Goal: Task Accomplishment & Management: Complete application form

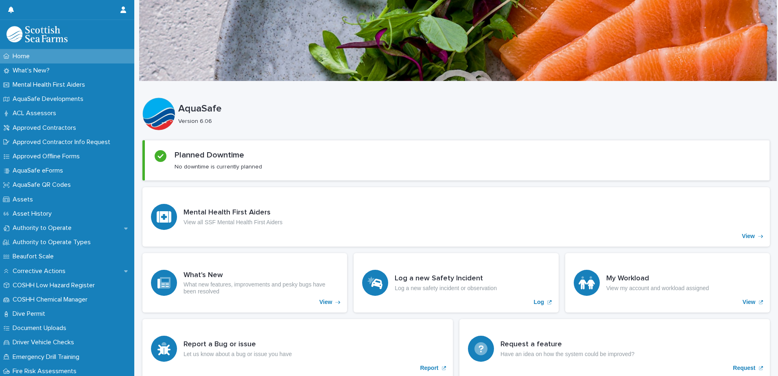
click at [134, 79] on div at bounding box center [456, 40] width 644 height 81
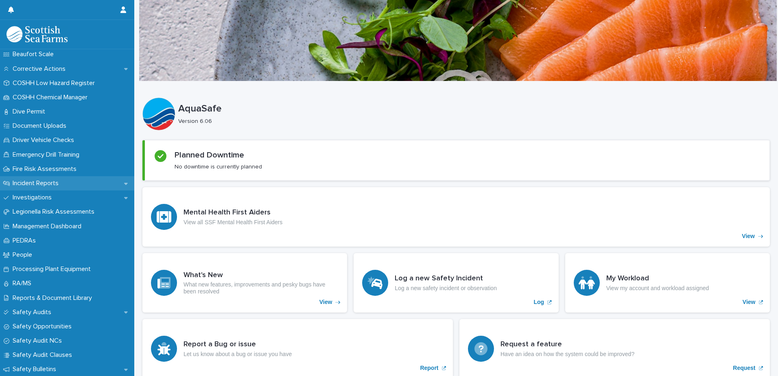
scroll to position [196, 0]
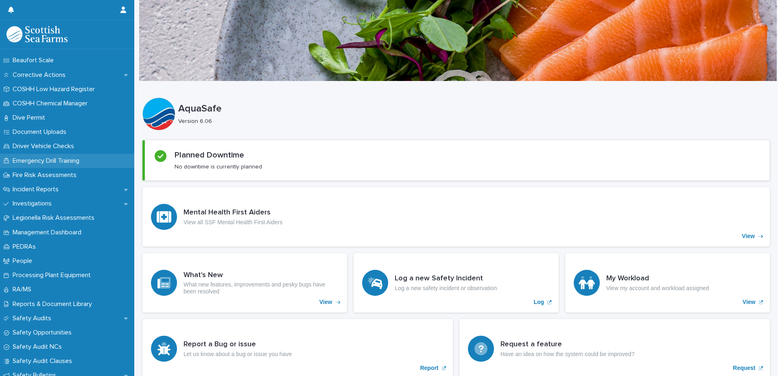
click at [74, 161] on p "Emergency Drill Training" at bounding box center [47, 161] width 77 height 8
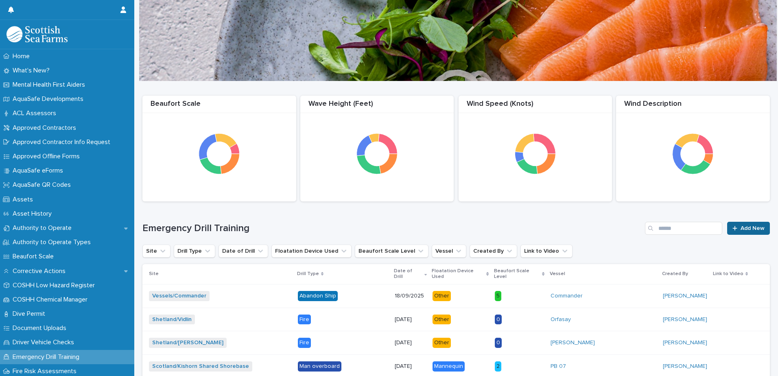
click at [758, 228] on span "Add New" at bounding box center [753, 228] width 24 height 6
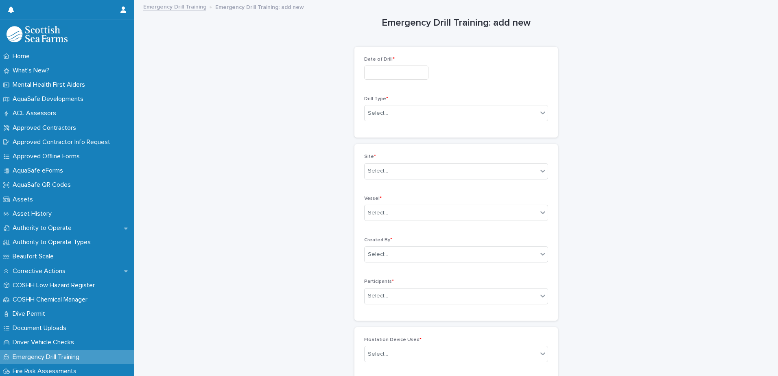
click at [391, 81] on div "Date of Drill *" at bounding box center [456, 72] width 184 height 30
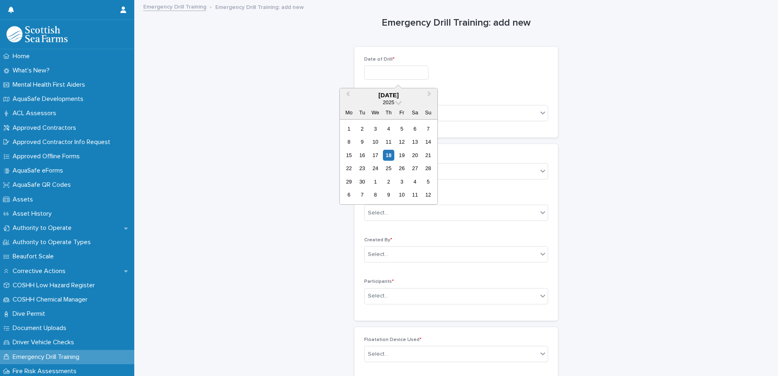
click at [394, 77] on input "text" at bounding box center [396, 73] width 64 height 14
click at [348, 92] on span "Previous Month" at bounding box center [348, 95] width 0 height 11
click at [372, 167] on div "18" at bounding box center [375, 168] width 11 height 11
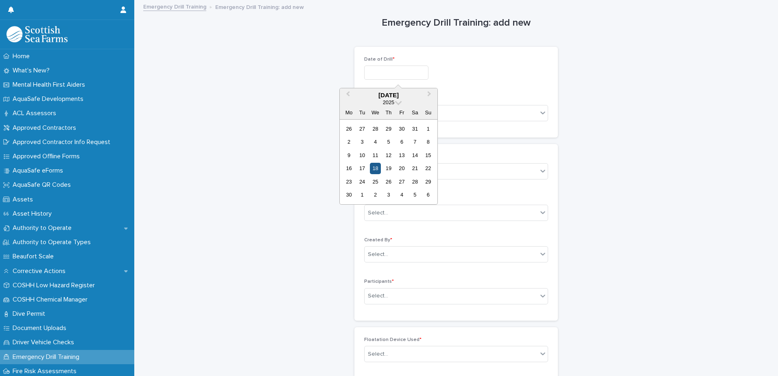
type input "**********"
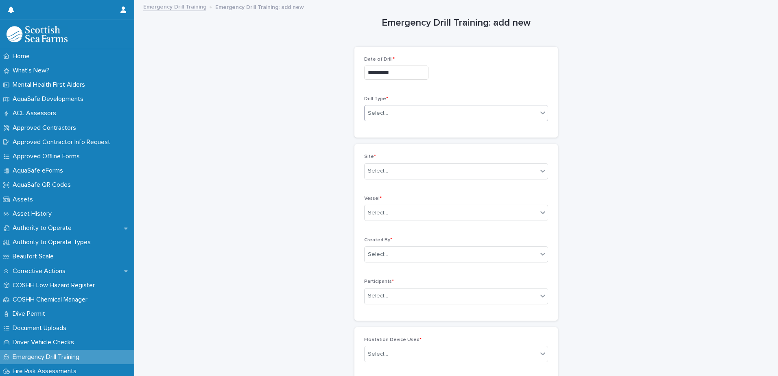
click at [516, 117] on div "Select..." at bounding box center [451, 113] width 173 height 13
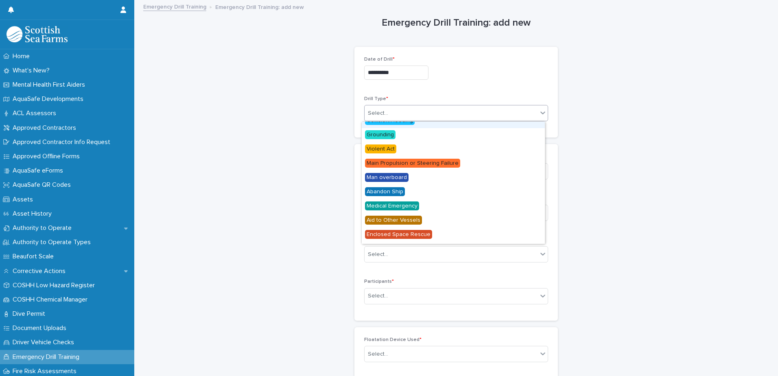
scroll to position [29, 0]
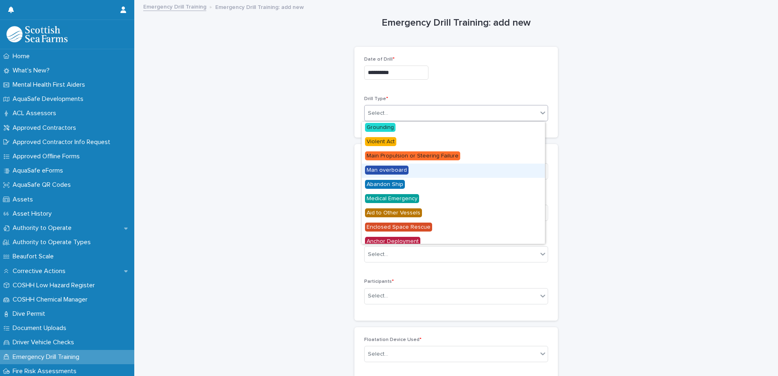
click at [395, 170] on span "Man overboard" at bounding box center [387, 170] width 44 height 9
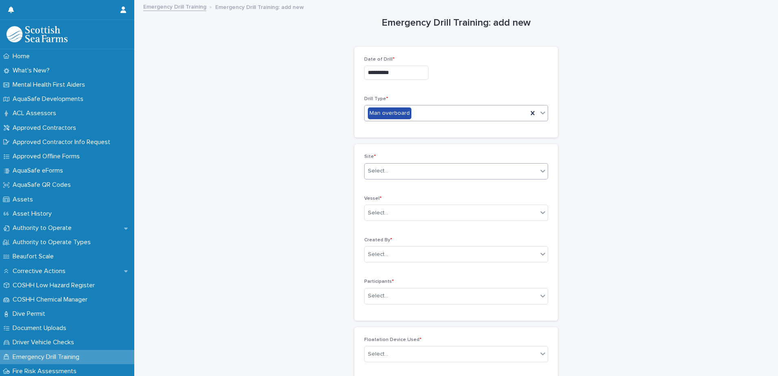
click at [418, 176] on div "Select..." at bounding box center [451, 170] width 173 height 13
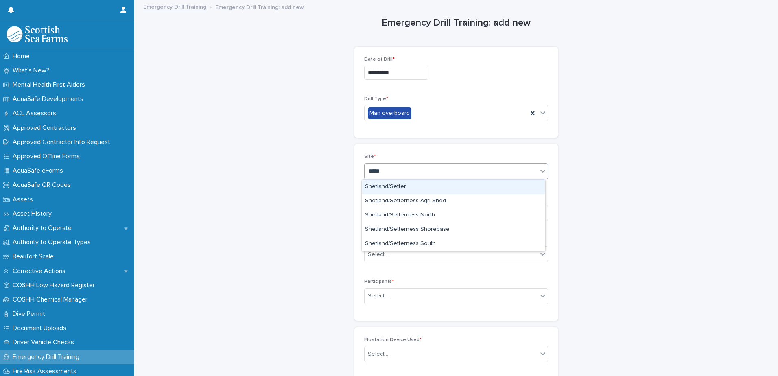
type input "******"
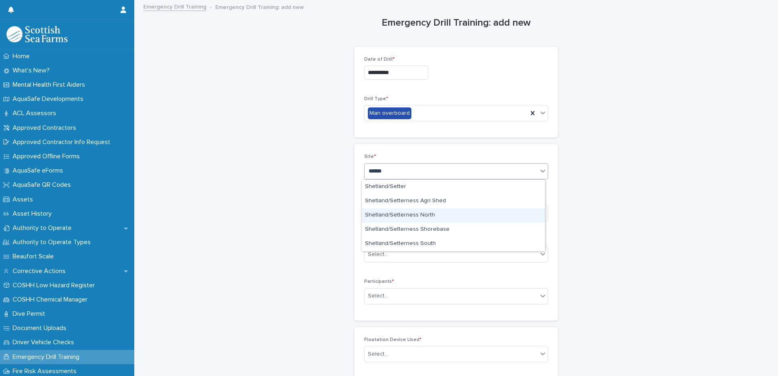
click at [443, 212] on div "Shetland/Setterness North" at bounding box center [453, 215] width 183 height 14
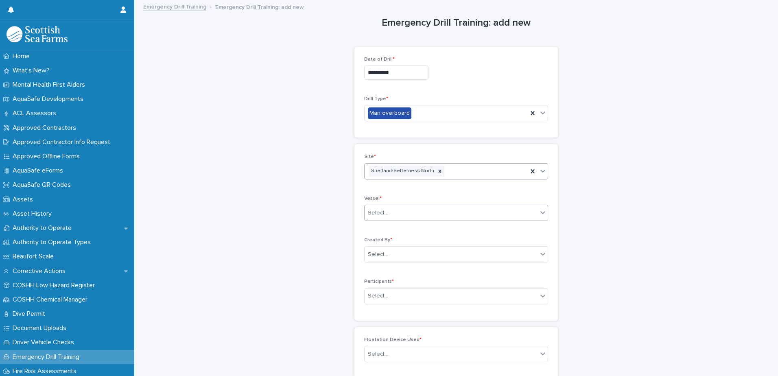
click at [439, 213] on div "Select..." at bounding box center [451, 212] width 173 height 13
type input "********"
click at [407, 228] on div "Grieg 02 (Orca)" at bounding box center [453, 228] width 183 height 14
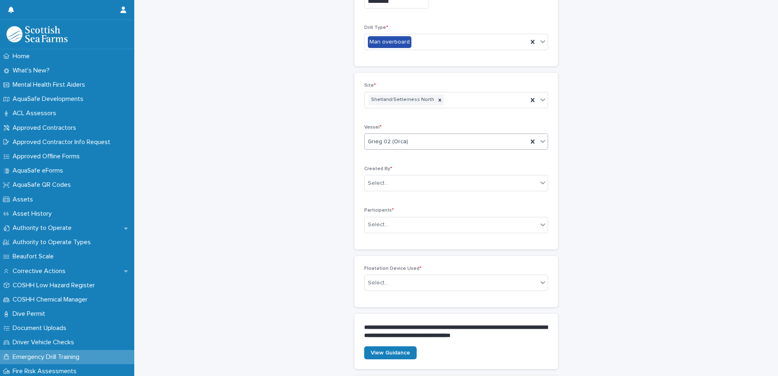
scroll to position [163, 0]
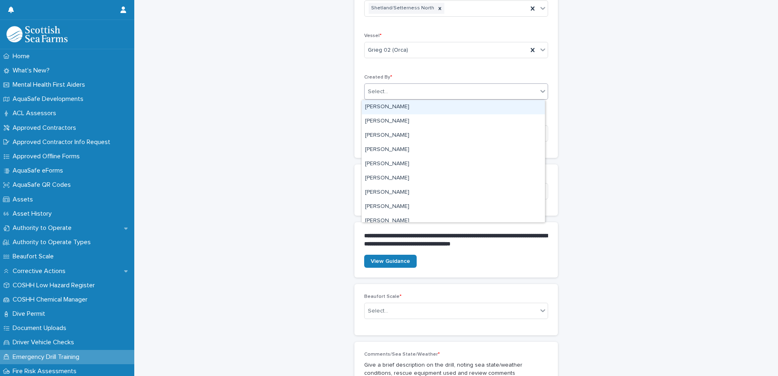
click at [498, 88] on div "Select..." at bounding box center [451, 91] width 173 height 13
type input "*******"
click at [394, 114] on div "[PERSON_NAME]" at bounding box center [453, 107] width 183 height 14
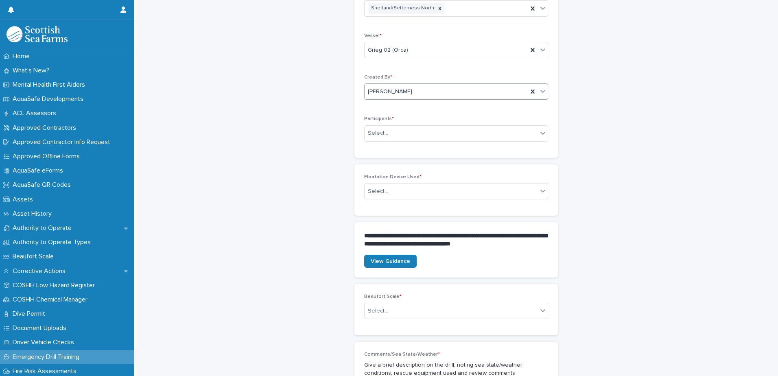
click at [412, 94] on span "[PERSON_NAME]" at bounding box center [390, 92] width 44 height 9
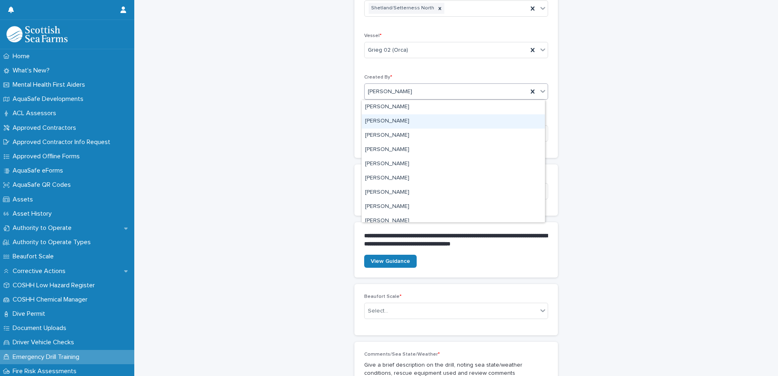
click at [412, 119] on div "[PERSON_NAME]" at bounding box center [453, 121] width 183 height 14
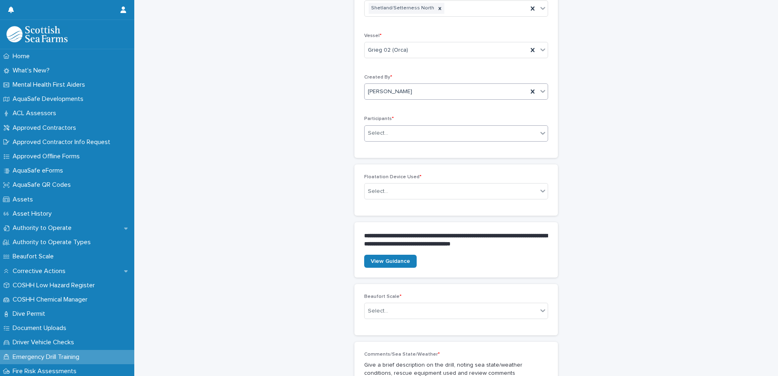
click at [423, 131] on div "Select..." at bounding box center [451, 133] width 173 height 13
type input "******"
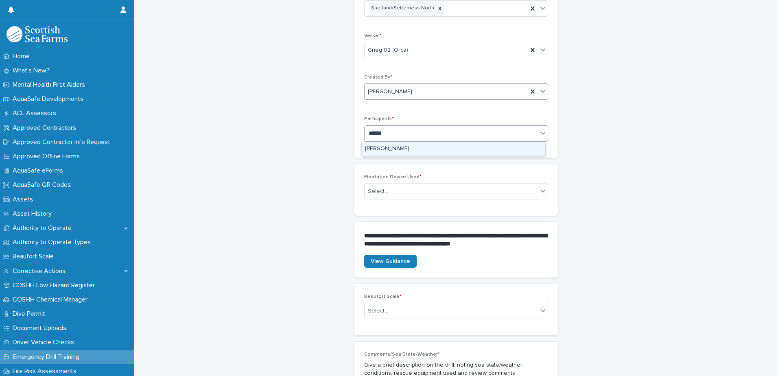
click at [386, 147] on div "[PERSON_NAME]" at bounding box center [453, 149] width 183 height 14
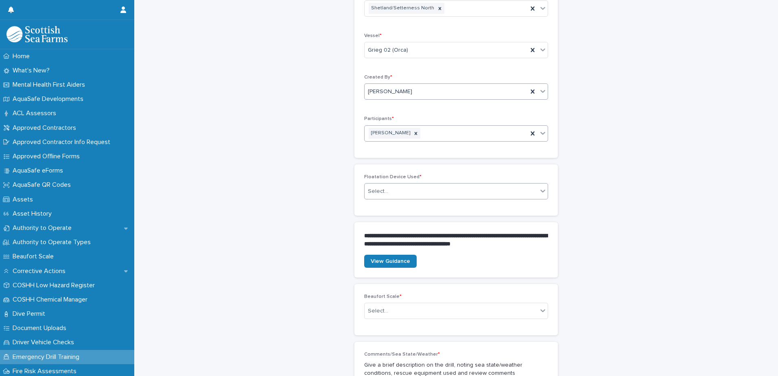
click at [442, 190] on div "Select..." at bounding box center [451, 191] width 173 height 13
click at [390, 206] on span "Mannequin" at bounding box center [381, 206] width 32 height 9
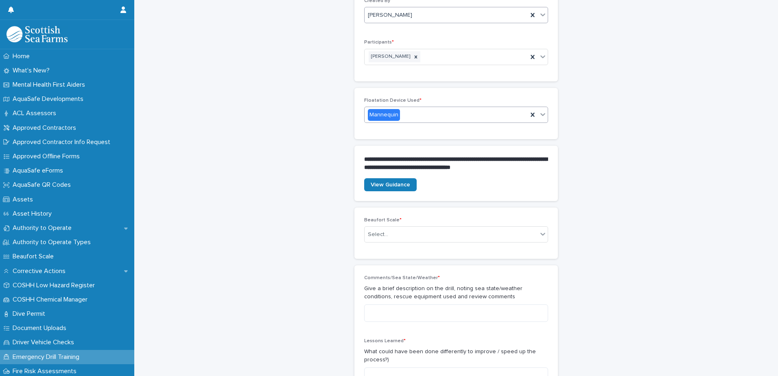
scroll to position [326, 0]
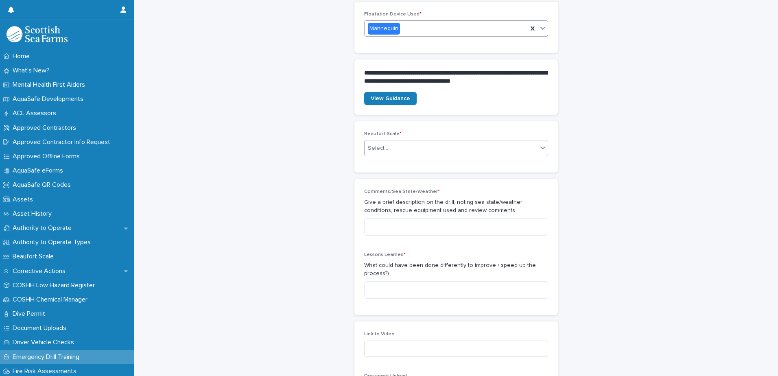
click at [539, 146] on icon at bounding box center [543, 148] width 8 height 8
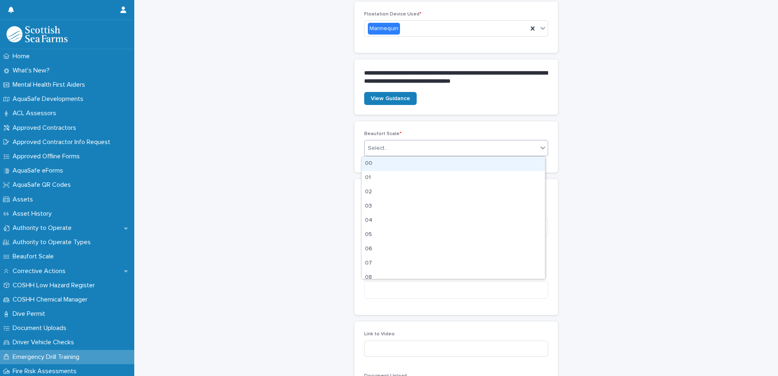
scroll to position [8, 0]
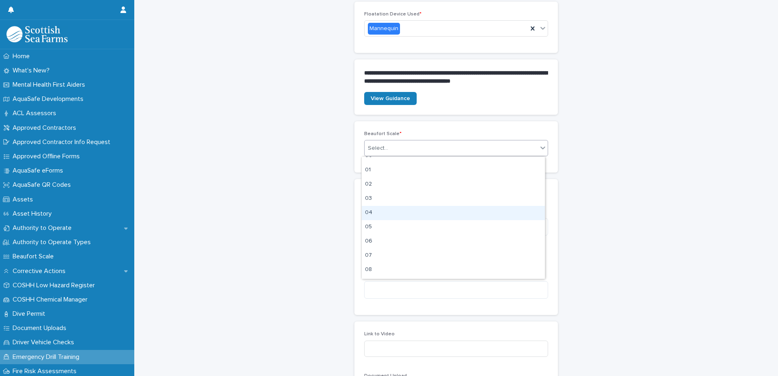
click at [377, 210] on div "04" at bounding box center [453, 213] width 183 height 14
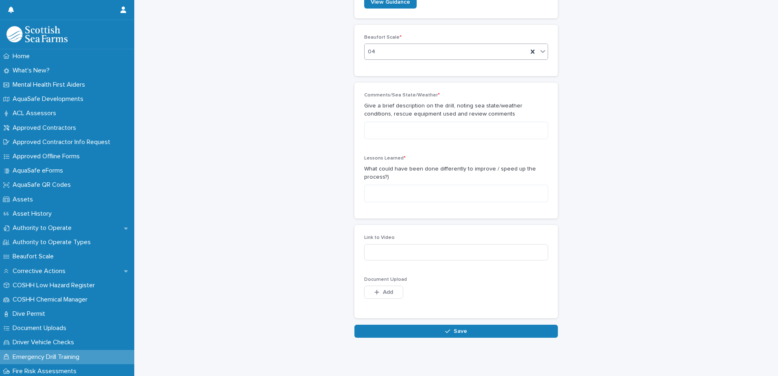
scroll to position [431, 0]
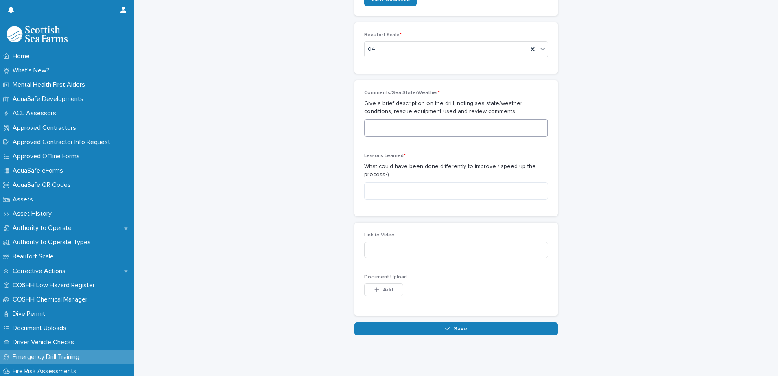
click at [415, 124] on textarea at bounding box center [456, 128] width 184 height 18
type textarea "**********"
click at [428, 188] on textarea at bounding box center [456, 191] width 184 height 18
type textarea "*"
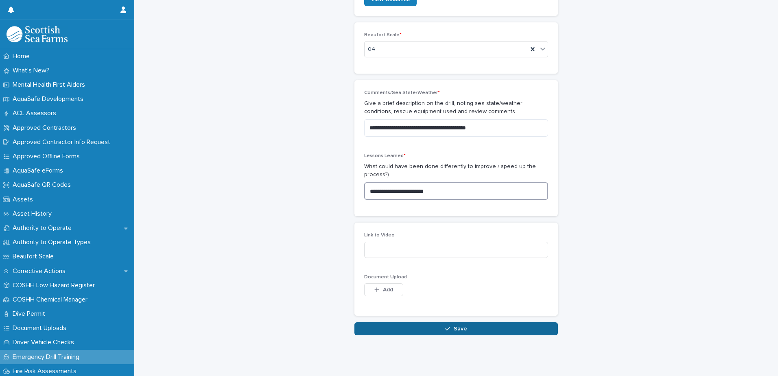
type textarea "**********"
click at [460, 326] on span "Save" at bounding box center [460, 329] width 13 height 6
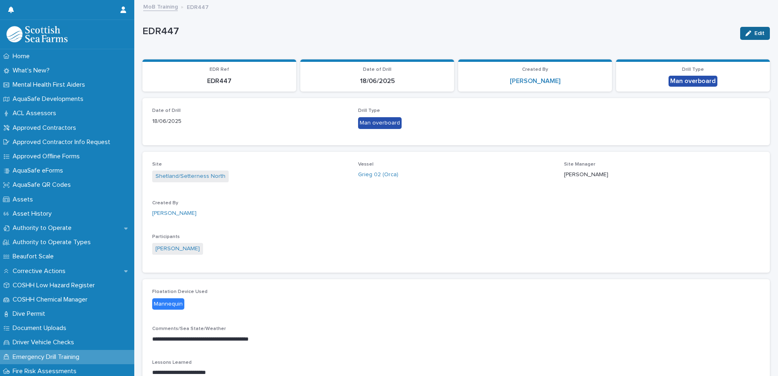
click at [740, 31] on button "Edit" at bounding box center [755, 33] width 30 height 13
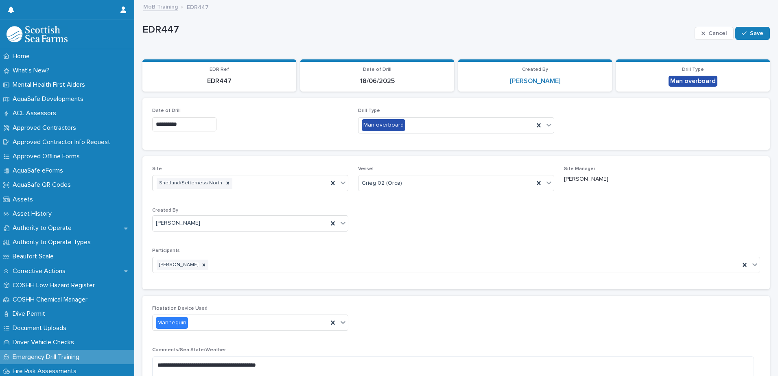
click at [264, 274] on div "Participants [PERSON_NAME]" at bounding box center [456, 264] width 608 height 32
click at [264, 271] on div "[PERSON_NAME]" at bounding box center [446, 265] width 587 height 14
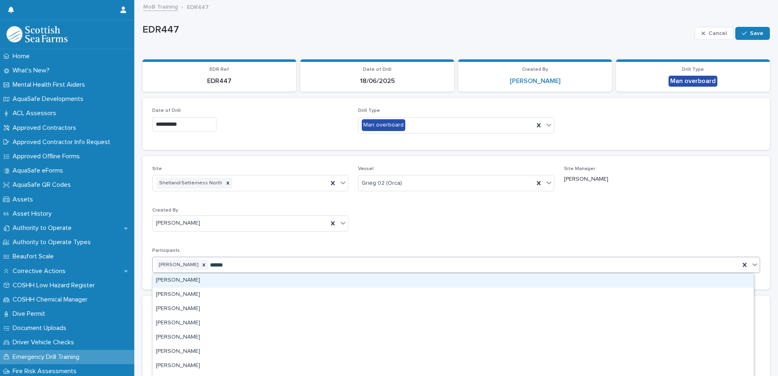
type input "*******"
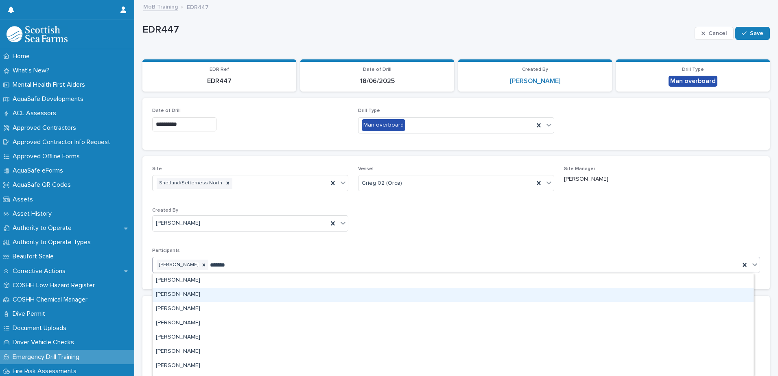
click at [199, 296] on div "[PERSON_NAME]" at bounding box center [453, 295] width 601 height 14
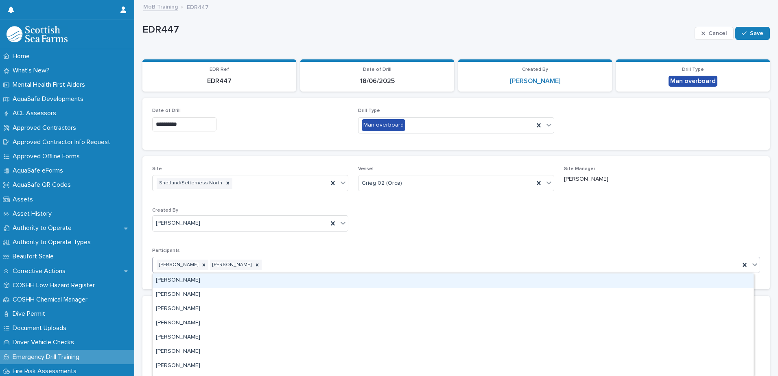
click at [252, 263] on div "[PERSON_NAME] [PERSON_NAME]" at bounding box center [446, 265] width 587 height 14
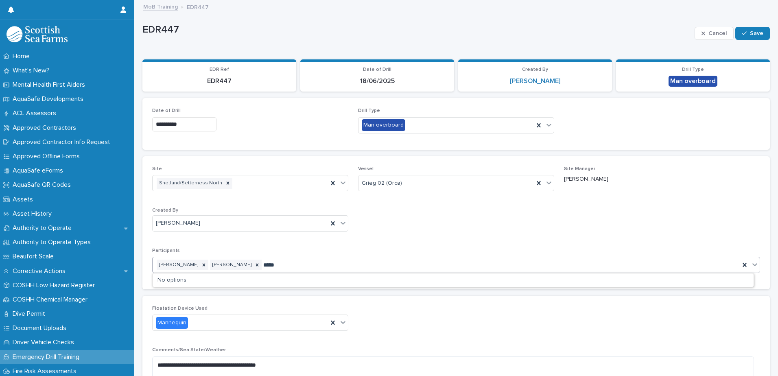
type input "******"
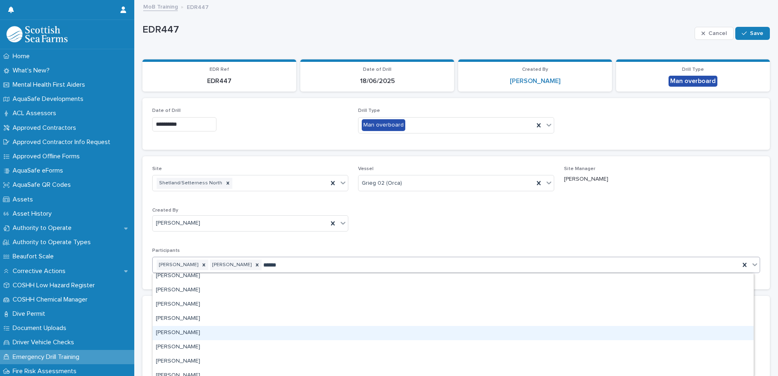
scroll to position [204, 0]
click at [198, 333] on div "[PERSON_NAME]" at bounding box center [453, 333] width 601 height 14
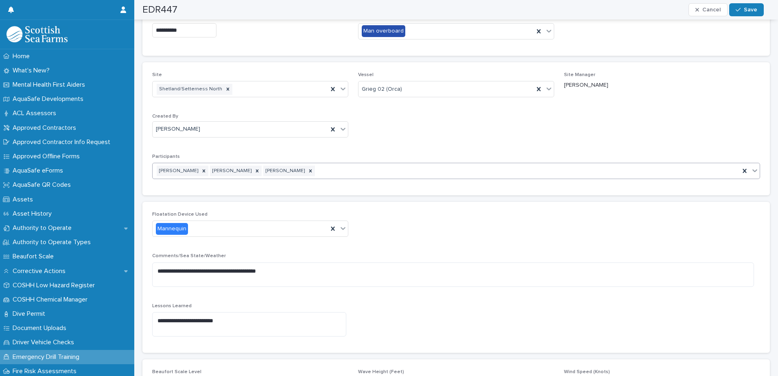
scroll to position [0, 0]
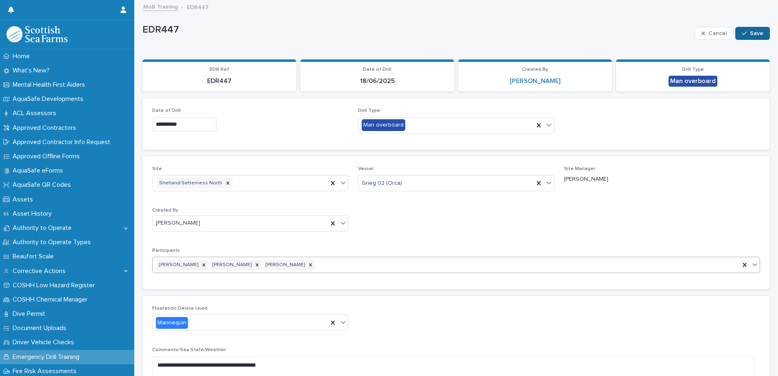
click at [752, 31] on span "Save" at bounding box center [756, 34] width 13 height 6
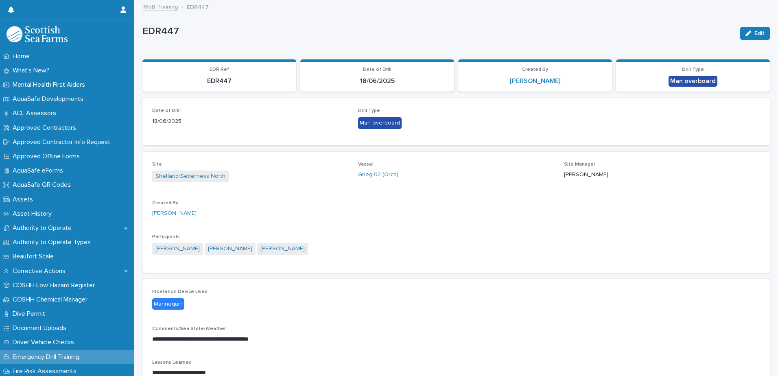
click at [348, 24] on div "EDR447" at bounding box center [437, 30] width 591 height 13
click at [164, 8] on link "MoB Training" at bounding box center [160, 6] width 35 height 9
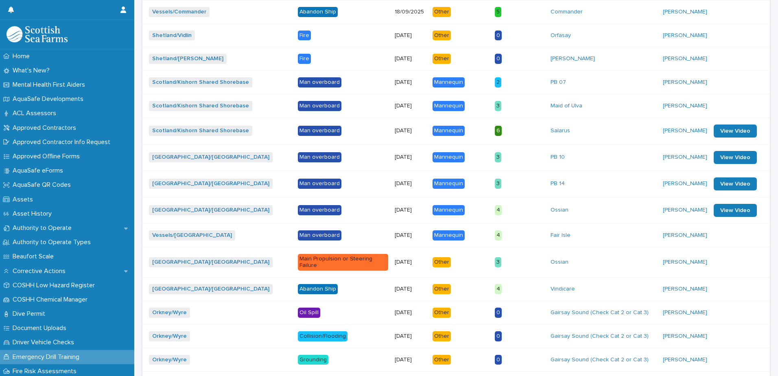
scroll to position [295, 0]
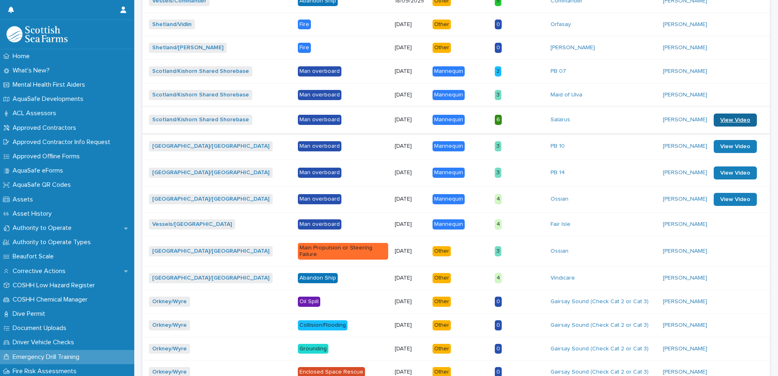
click at [728, 114] on link "View Video" at bounding box center [735, 120] width 43 height 13
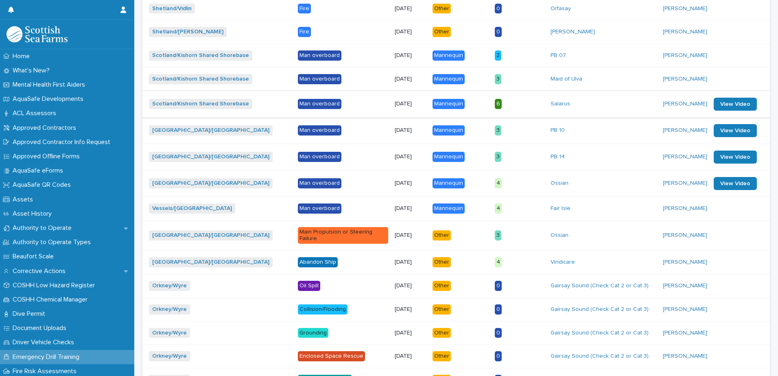
scroll to position [317, 0]
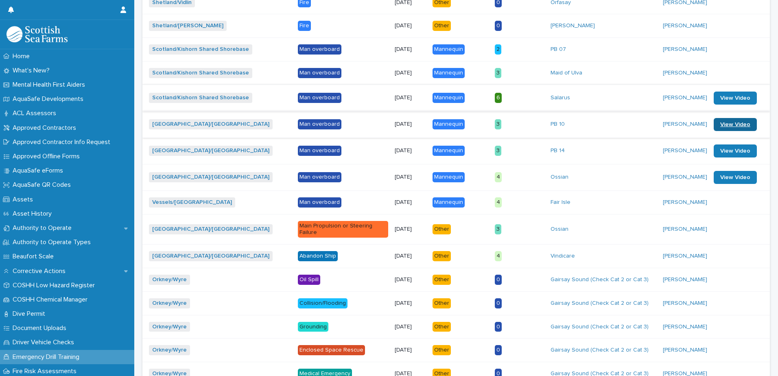
click at [731, 122] on span "View Video" at bounding box center [735, 125] width 30 height 6
click at [723, 148] on span "View Video" at bounding box center [735, 151] width 30 height 6
